Goal: Task Accomplishment & Management: Use online tool/utility

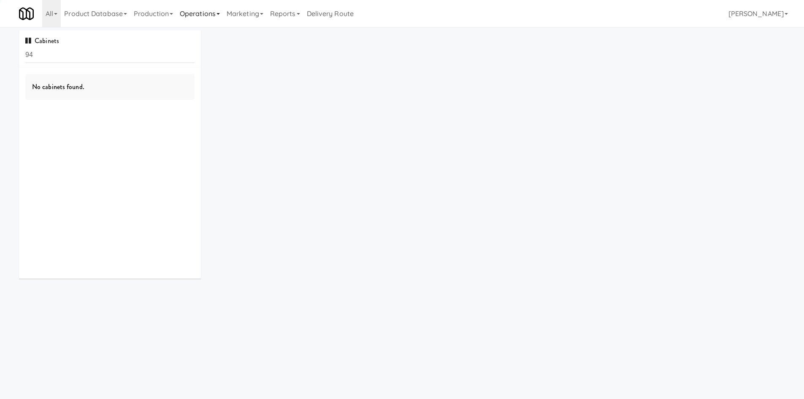
click at [206, 11] on link "Operations" at bounding box center [199, 13] width 47 height 27
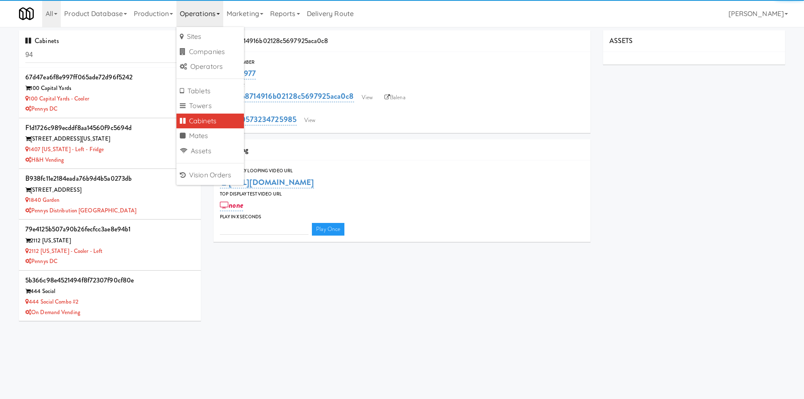
type input "3"
drag, startPoint x: 212, startPoint y: 119, endPoint x: 193, endPoint y: 107, distance: 23.2
click at [212, 119] on link "Cabinets" at bounding box center [210, 120] width 68 height 15
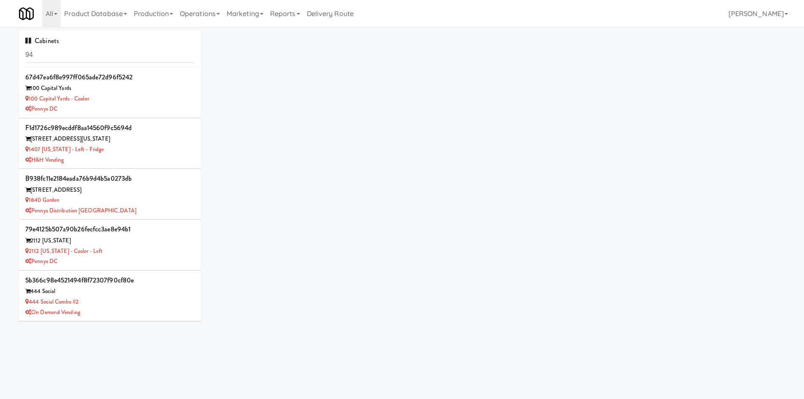
click at [106, 63] on div "Cabinets 94" at bounding box center [110, 48] width 182 height 37
click at [107, 58] on input "94" at bounding box center [109, 55] width 169 height 16
type input "vela"
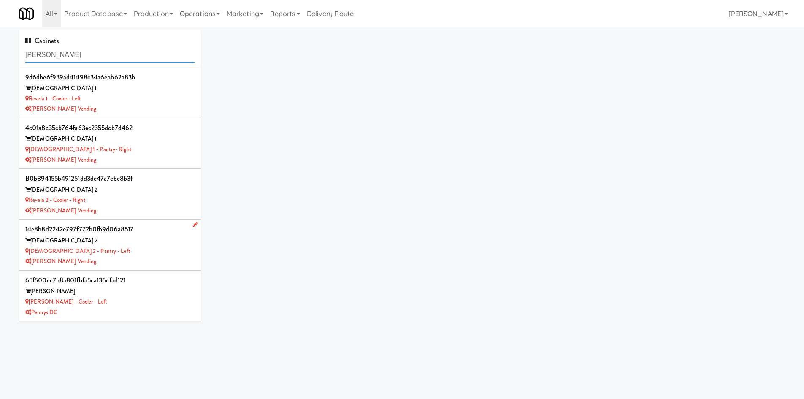
scroll to position [98, 0]
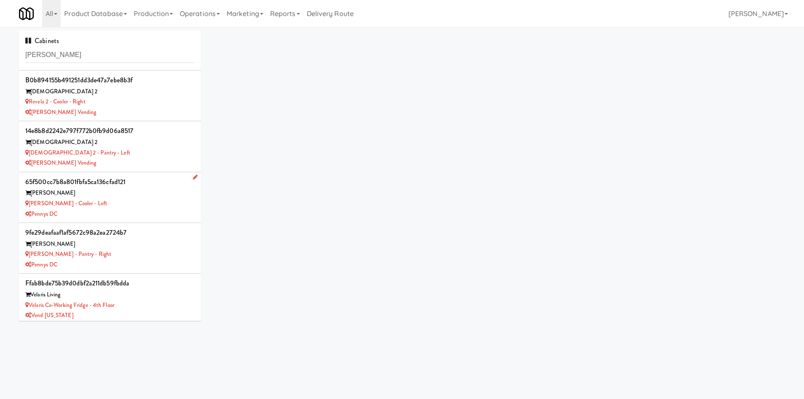
click at [146, 216] on div "Pennys DC" at bounding box center [109, 214] width 169 height 11
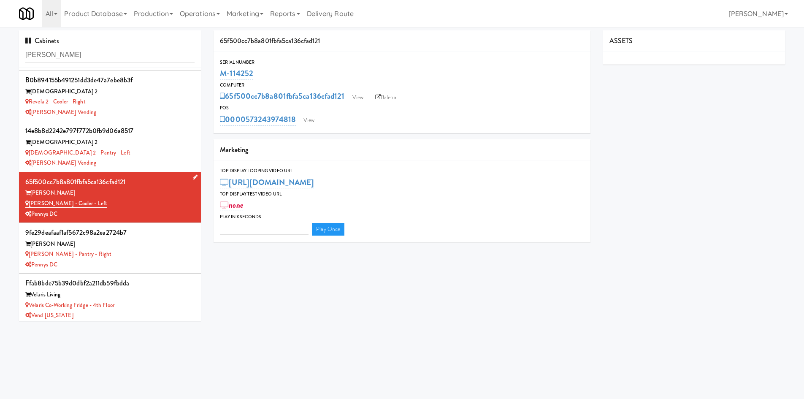
type input "3"
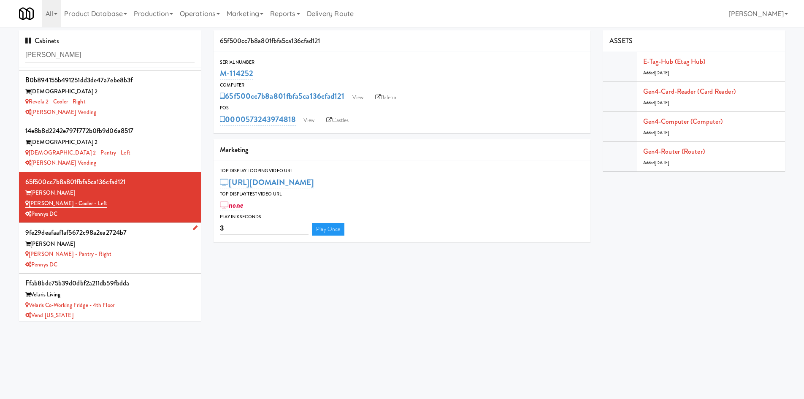
click at [137, 254] on div "Vela - Pantry - Right" at bounding box center [109, 254] width 169 height 11
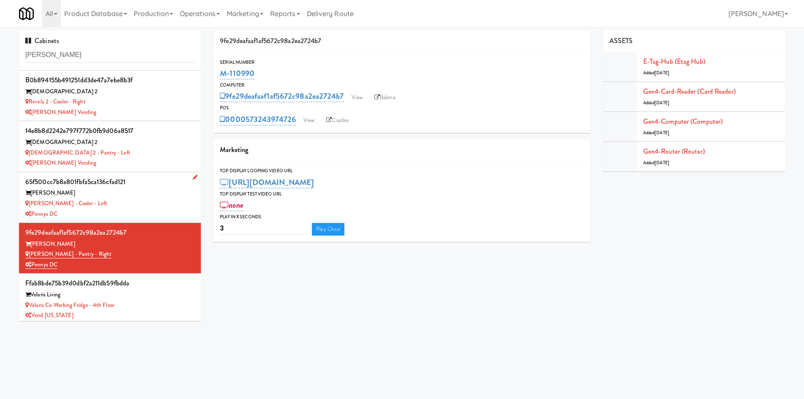
click at [146, 203] on div "Vela - Cooler - Left" at bounding box center [109, 203] width 169 height 11
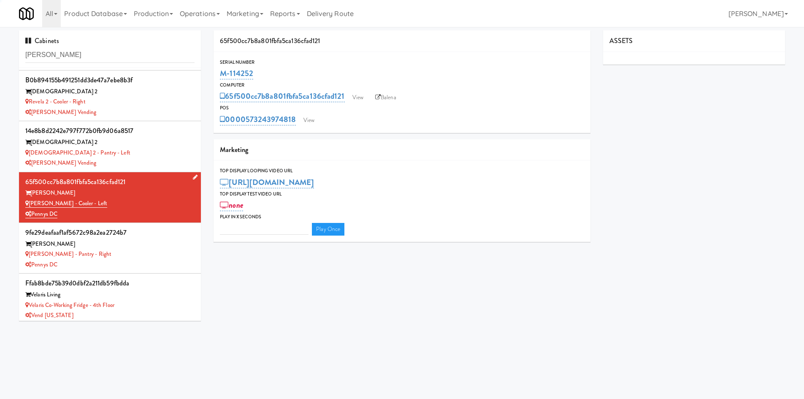
type input "3"
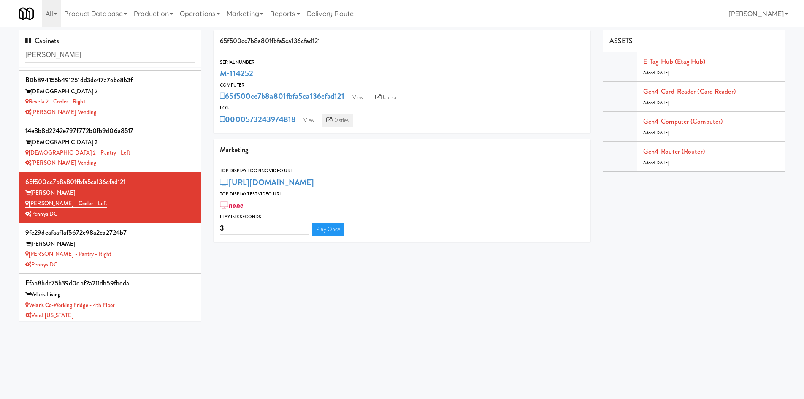
click at [348, 119] on link "Castles" at bounding box center [337, 120] width 31 height 13
drag, startPoint x: 245, startPoint y: 108, endPoint x: 326, endPoint y: 112, distance: 81.1
click at [295, 116] on div "POS 0000573243974818 View Castles" at bounding box center [401, 115] width 377 height 23
copy div "0000573243974818"
